Goal: Information Seeking & Learning: Find specific page/section

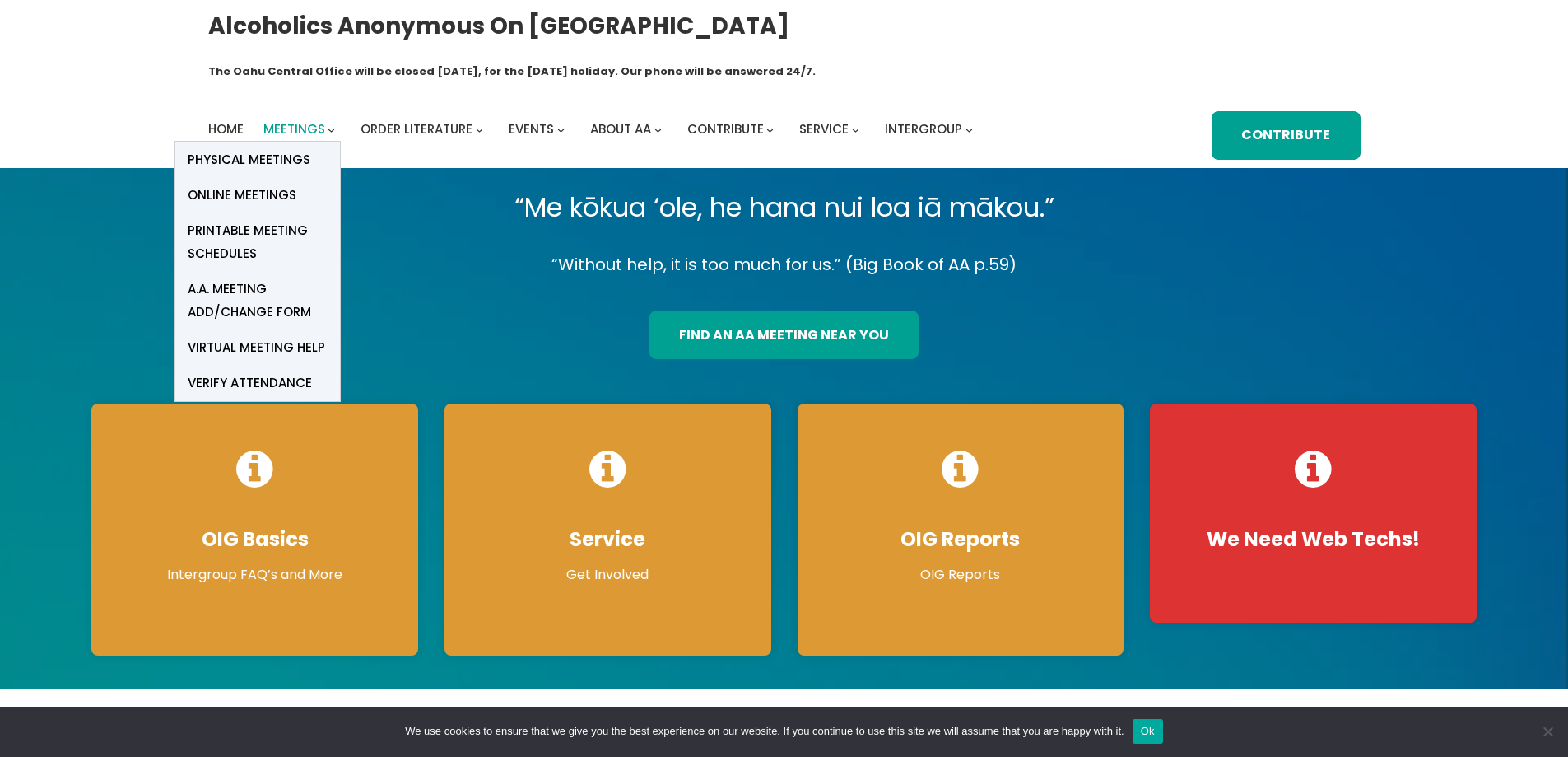
click at [289, 121] on span "Meetings" at bounding box center [294, 129] width 62 height 18
click at [270, 184] on span "Online Meetings" at bounding box center [242, 195] width 109 height 23
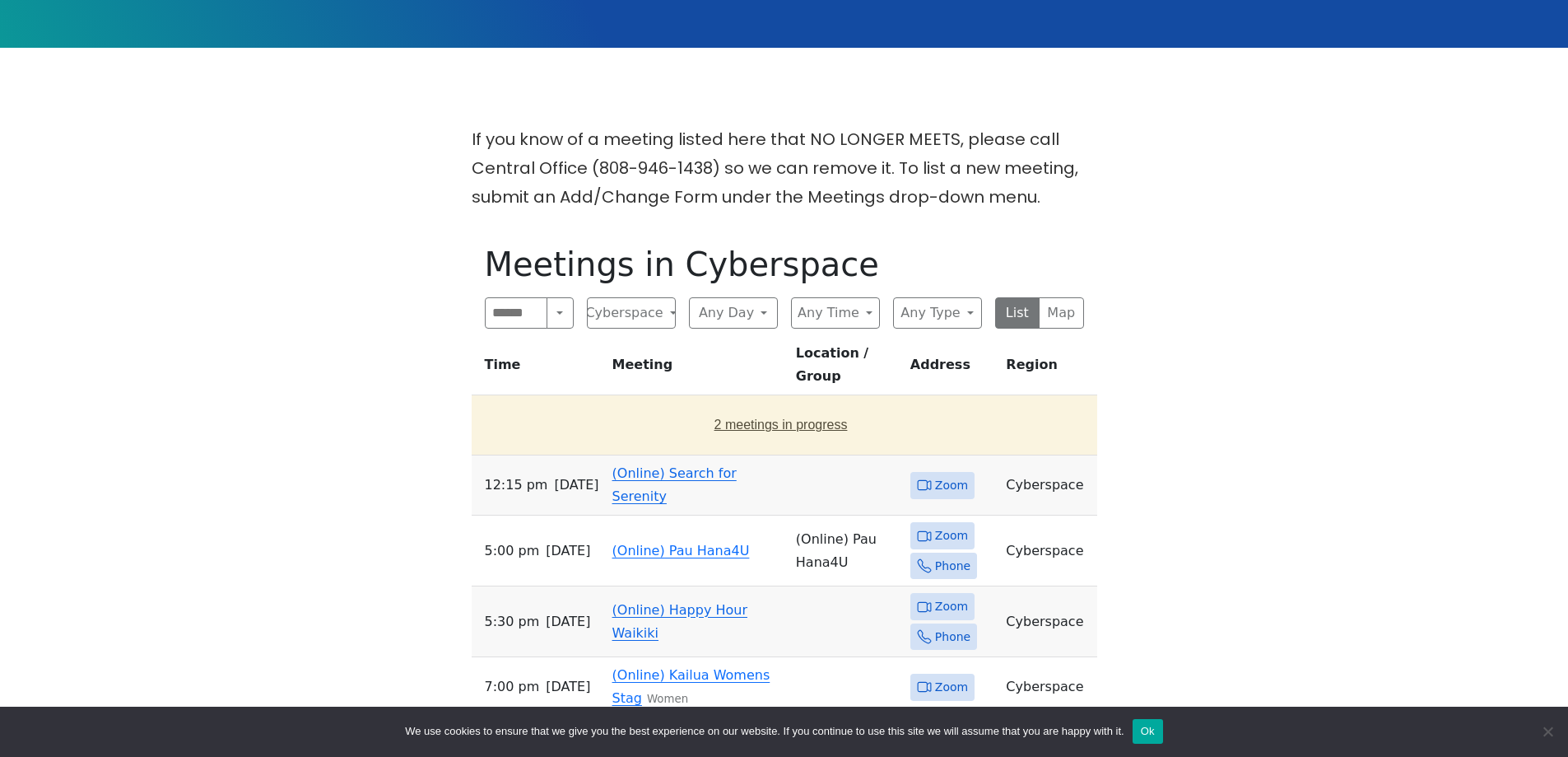
scroll to position [988, 0]
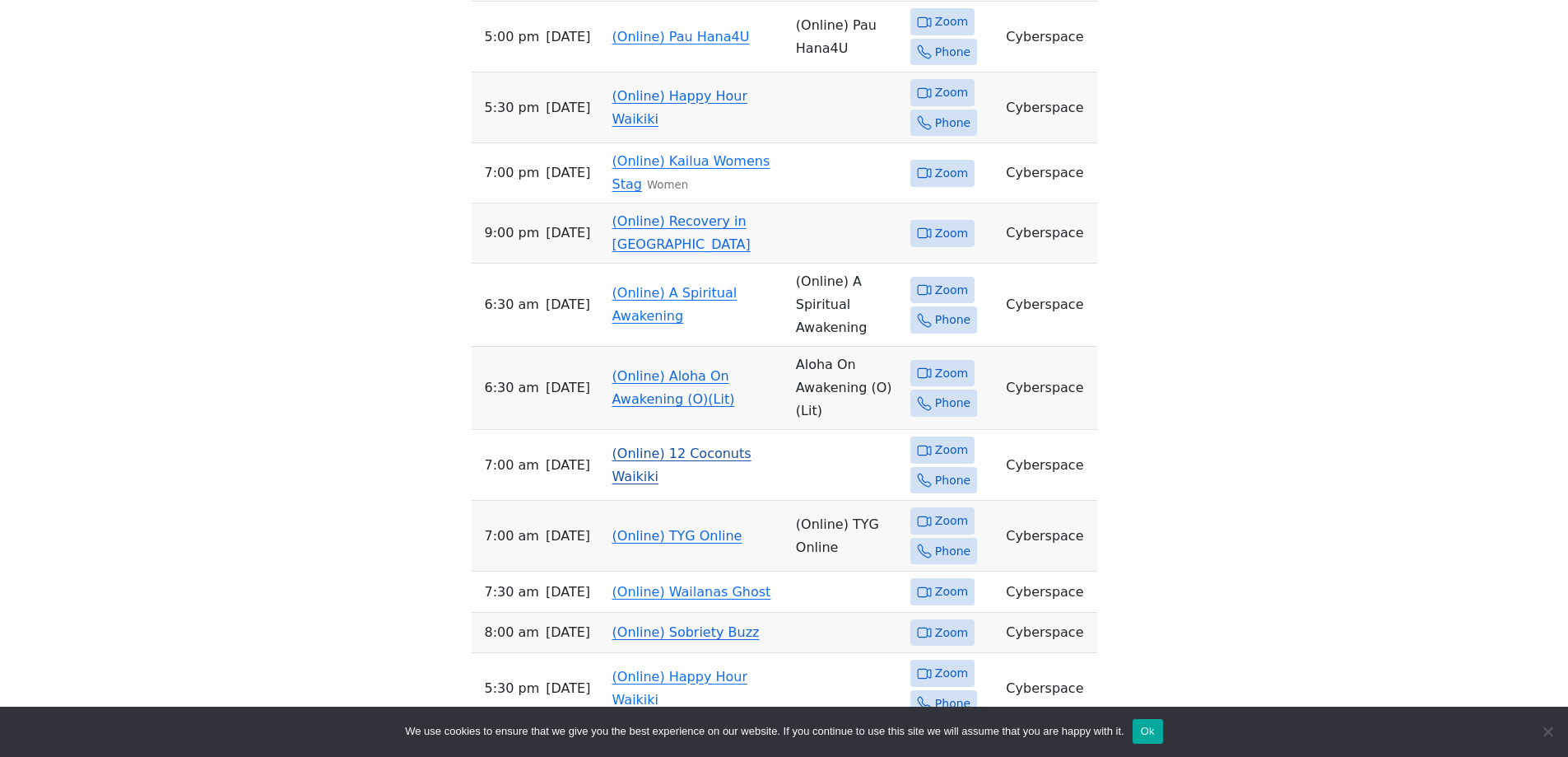
click at [657, 445] on link "(Online) 12 Coconuts Waikiki" at bounding box center [682, 464] width 139 height 39
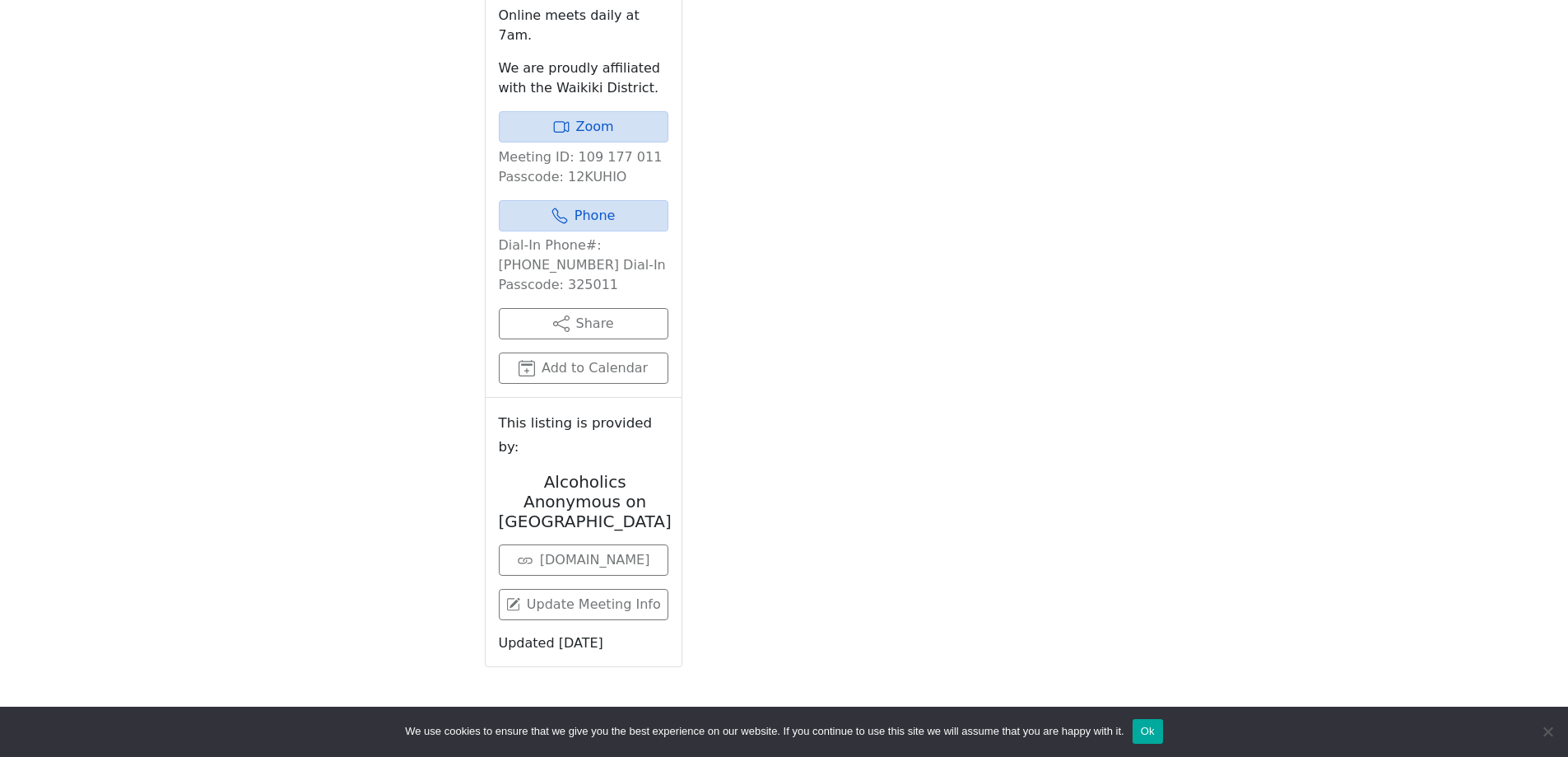
scroll to position [669, 0]
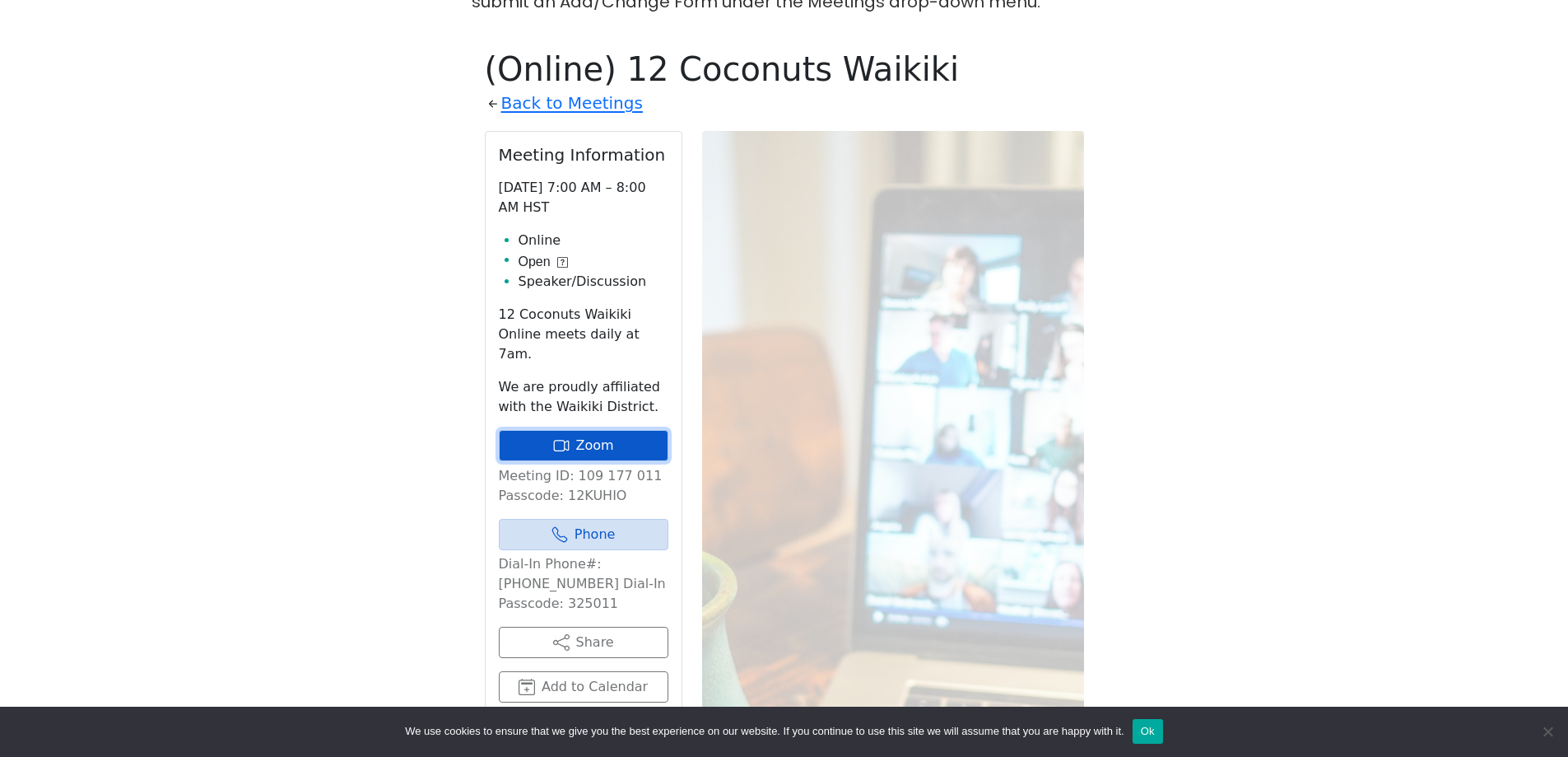
click at [602, 430] on link "Zoom" at bounding box center [583, 445] width 169 height 31
